Goal: Task Accomplishment & Management: Manage account settings

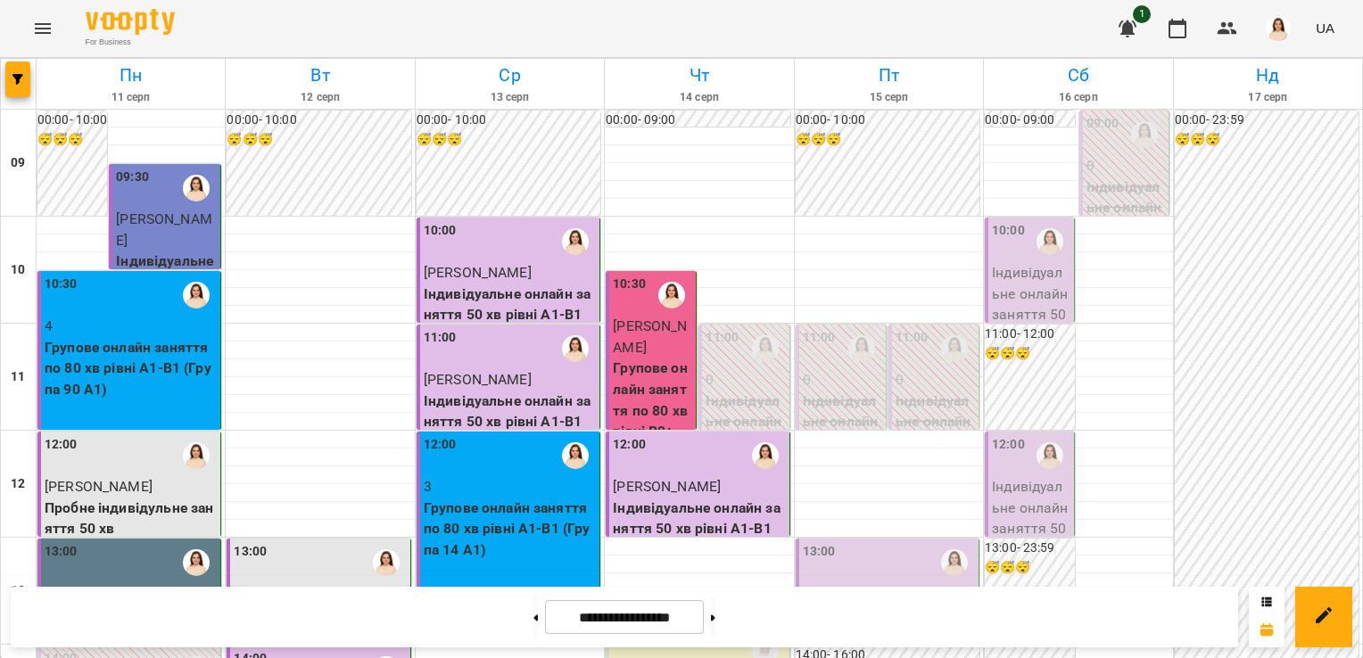
scroll to position [261, 0]
click at [902, 542] on div "13:00" at bounding box center [889, 562] width 172 height 41
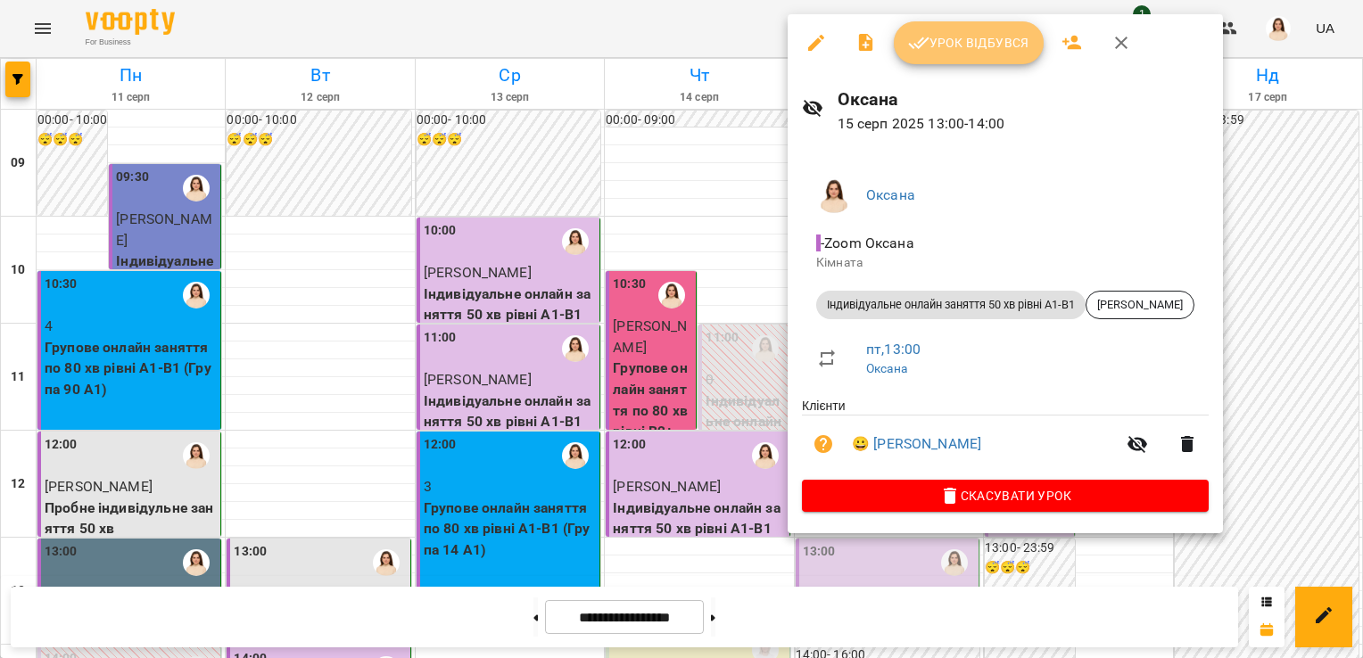
click at [1004, 42] on span "Урок відбувся" at bounding box center [968, 42] width 121 height 21
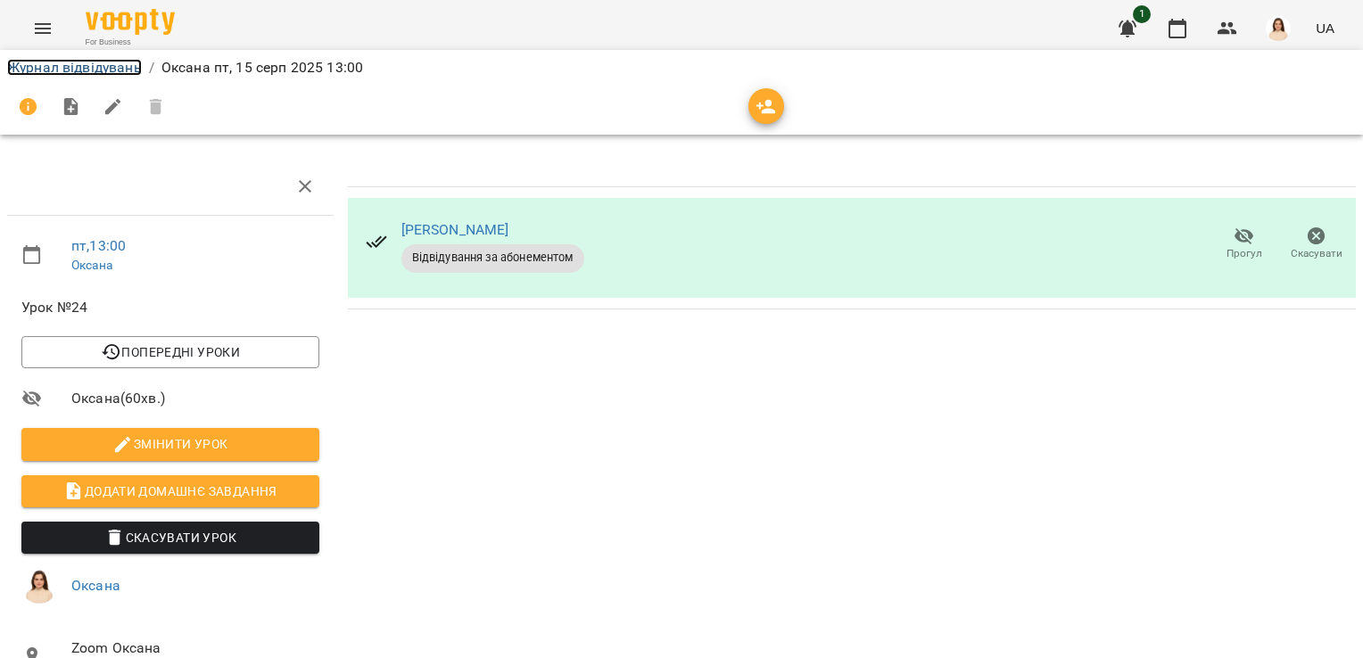
click at [55, 66] on link "Журнал відвідувань" at bounding box center [74, 67] width 135 height 17
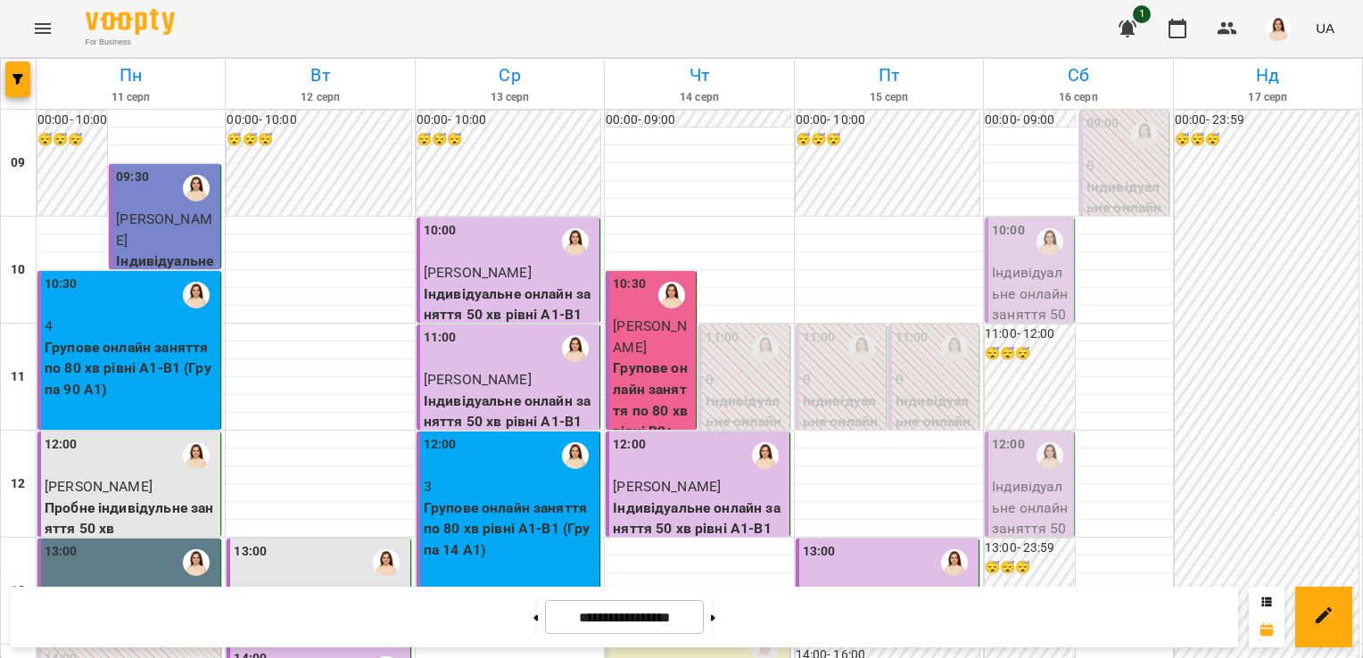
scroll to position [679, 0]
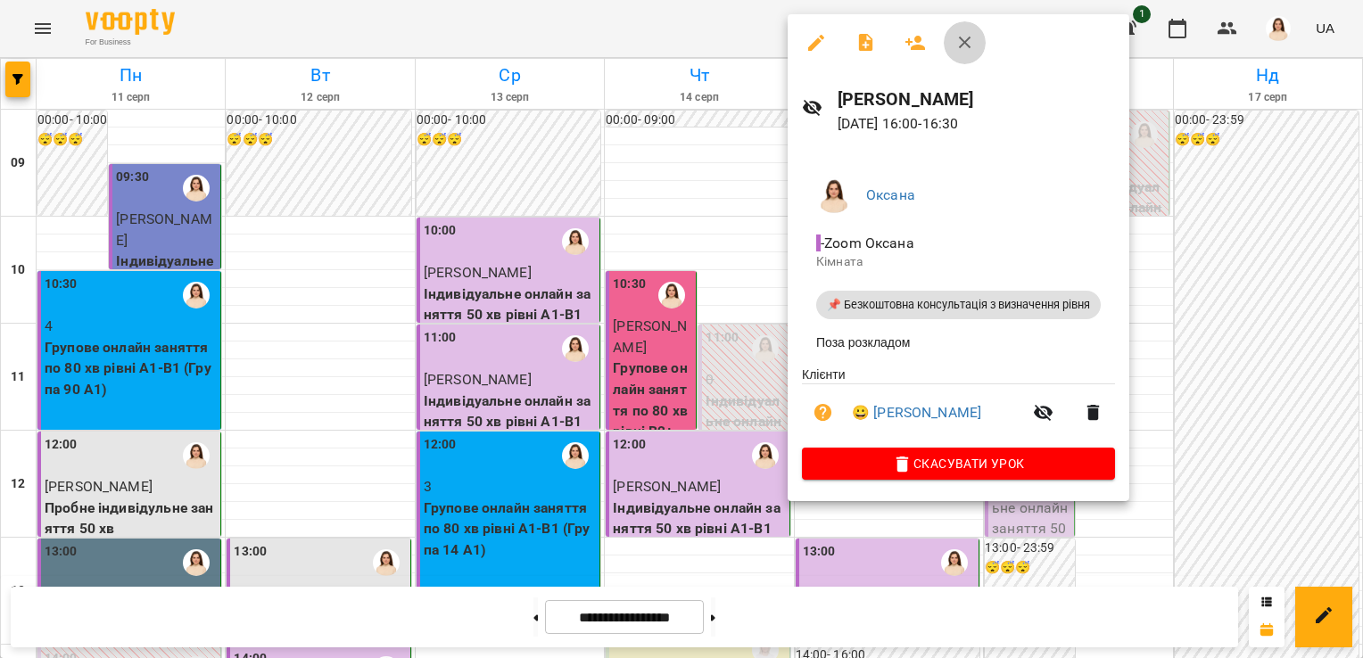
click at [969, 45] on icon "button" at bounding box center [965, 42] width 21 height 21
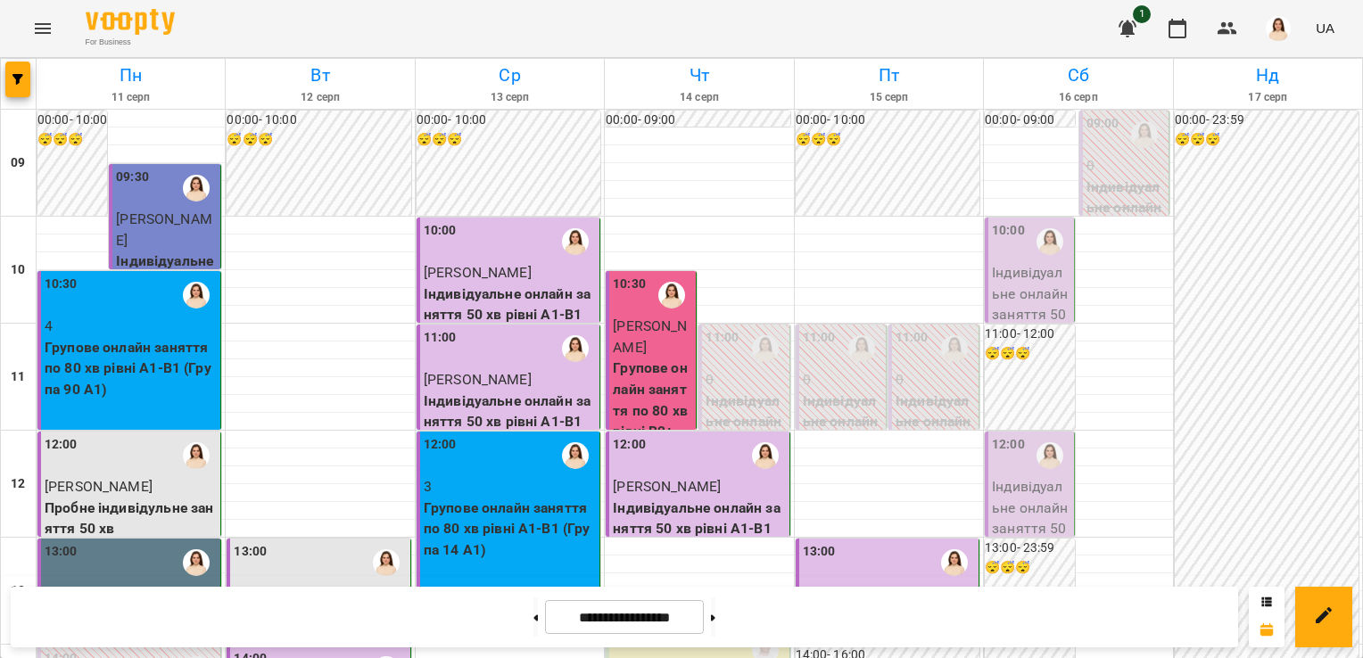
scroll to position [959, 0]
click at [715, 614] on button at bounding box center [713, 617] width 4 height 39
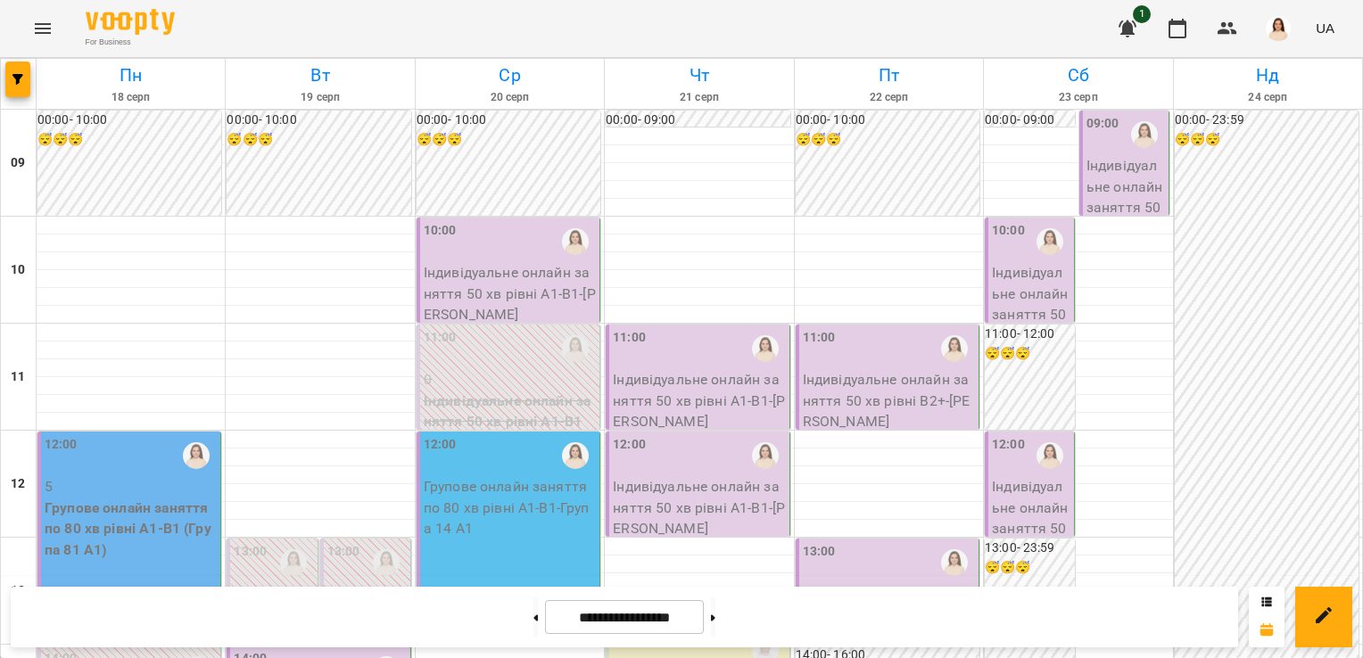
scroll to position [997, 0]
click at [534, 620] on icon at bounding box center [536, 618] width 4 height 6
type input "**********"
